Goal: Task Accomplishment & Management: Complete application form

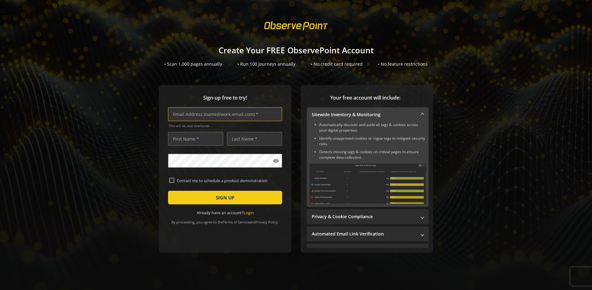
click at [223, 114] on input "text" at bounding box center [225, 114] width 114 height 14
type input "[EMAIL_ADDRESS][DOMAIN_NAME]"
click at [194, 139] on input "text" at bounding box center [195, 139] width 55 height 14
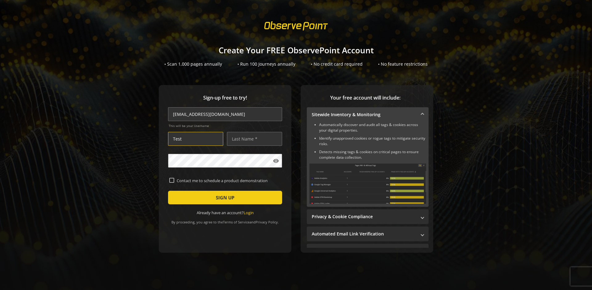
type input "Test"
click at [253, 139] on input "text" at bounding box center [254, 139] width 55 height 14
type input "Test"
click at [223, 198] on span "SIGN UP" at bounding box center [225, 197] width 18 height 11
